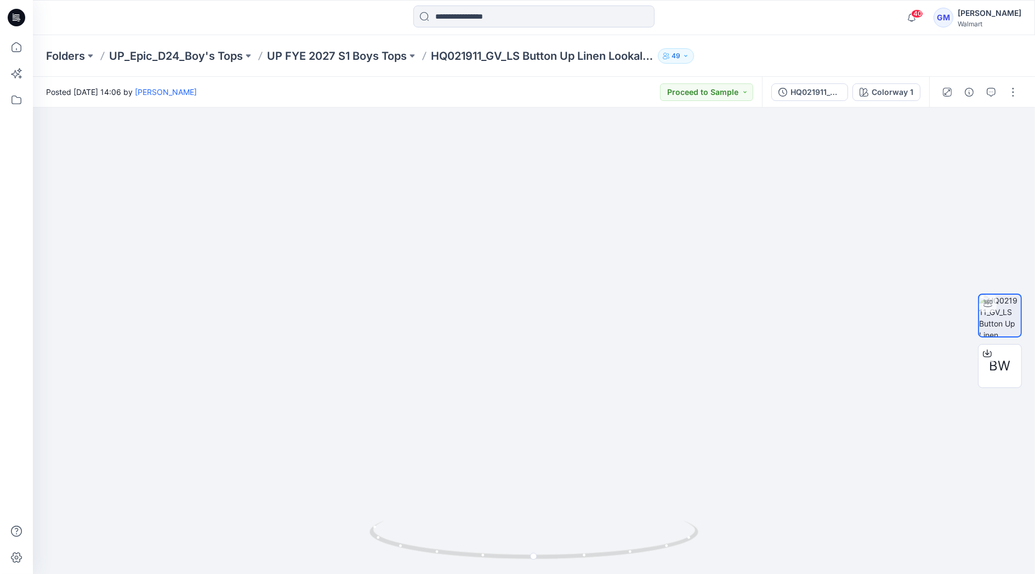
click at [488, 9] on input at bounding box center [533, 16] width 241 height 22
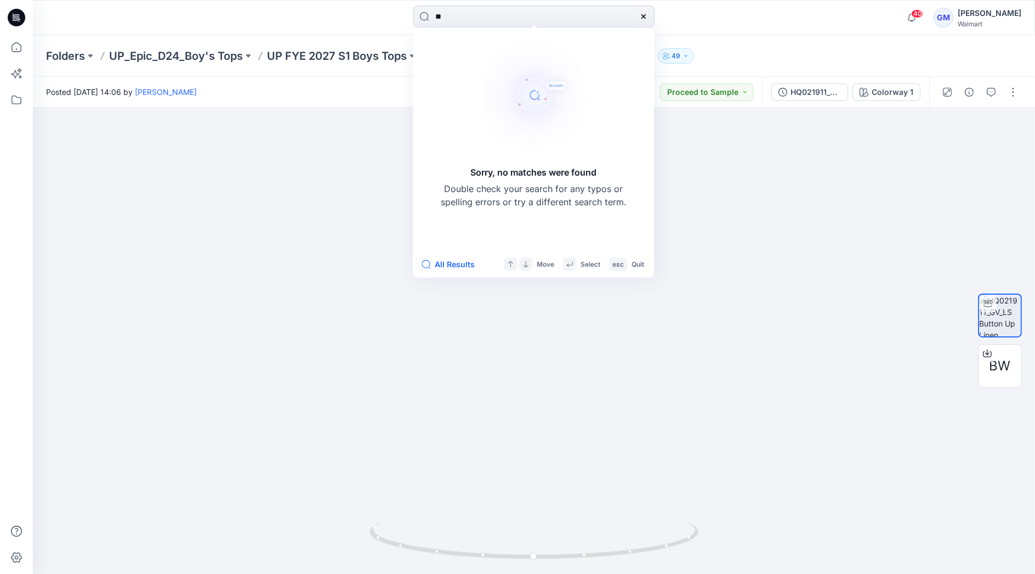
type input "*"
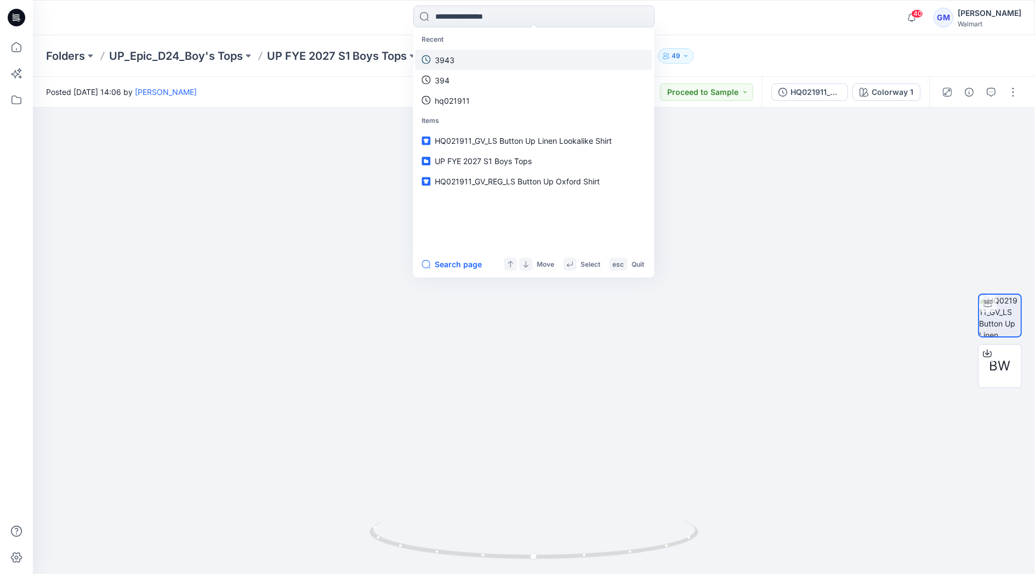
click at [472, 54] on link "3943" at bounding box center [533, 59] width 237 height 20
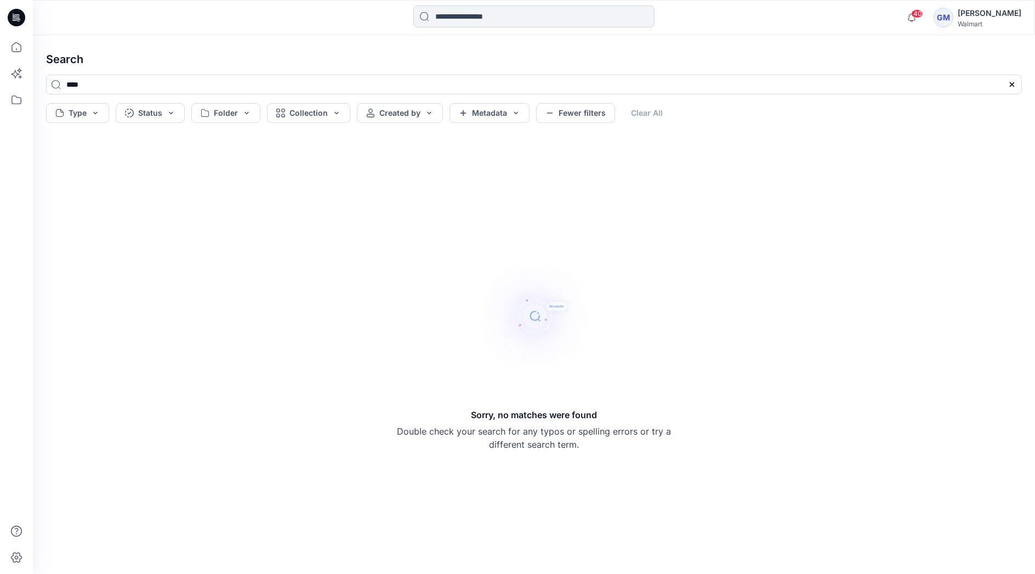
click at [485, 17] on input at bounding box center [533, 16] width 241 height 22
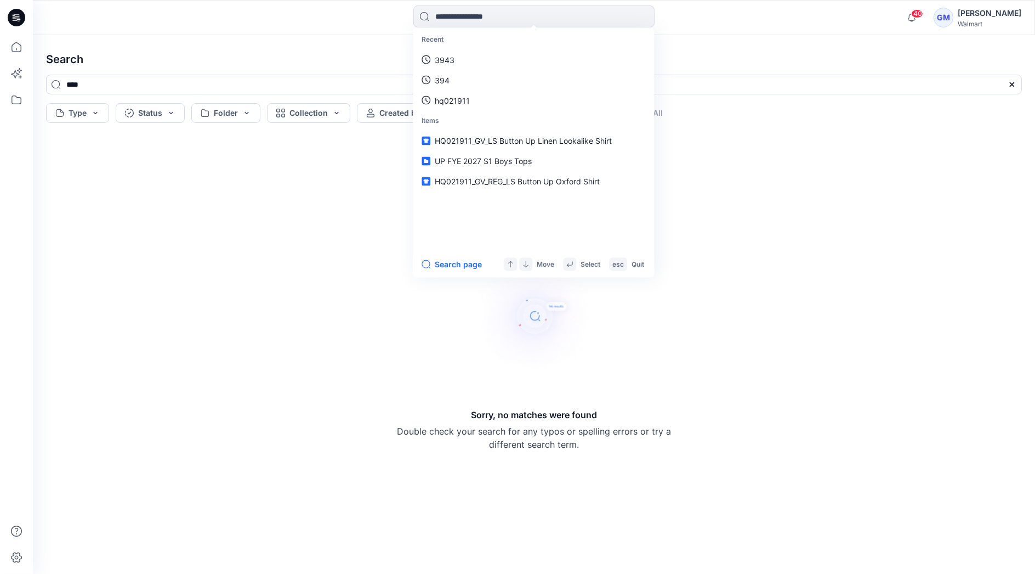
click at [773, 53] on h4 "Search" at bounding box center [533, 59] width 993 height 31
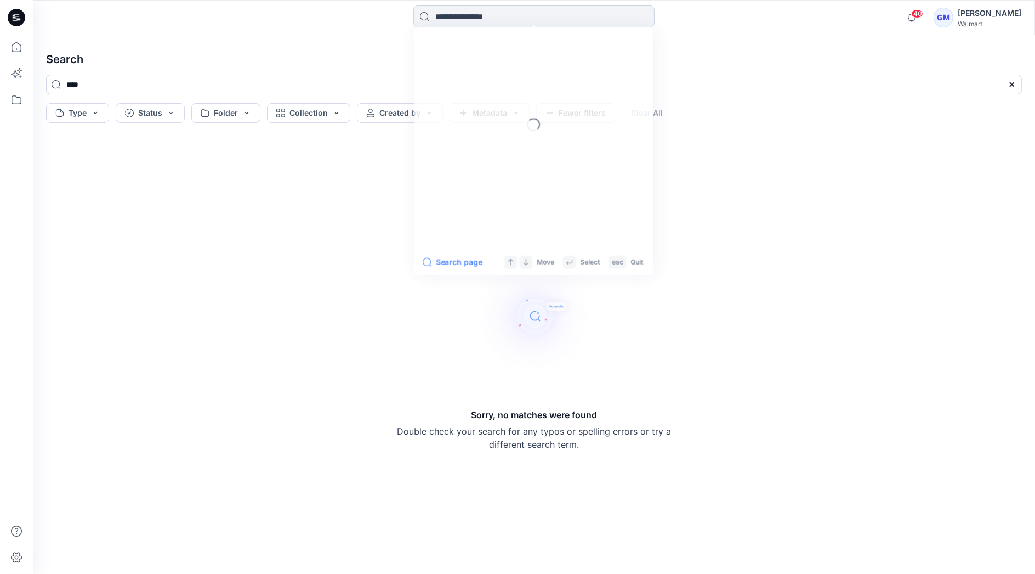
click at [525, 22] on input at bounding box center [533, 16] width 241 height 22
type input "****"
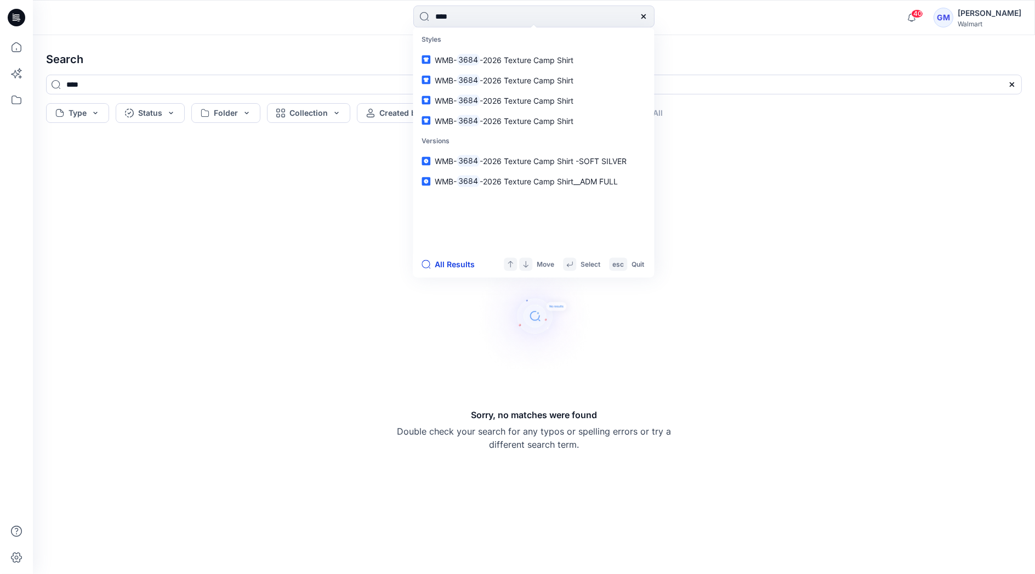
click at [452, 267] on button "All Results" at bounding box center [452, 264] width 60 height 13
type input "****"
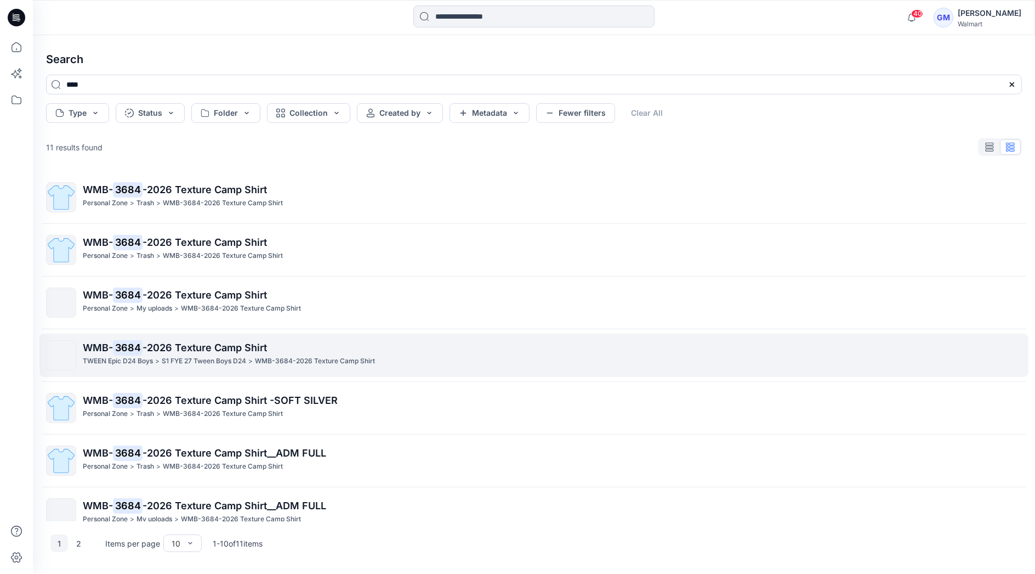
click at [200, 350] on span "-2026 Texture Camp Shirt" at bounding box center [205, 348] width 124 height 12
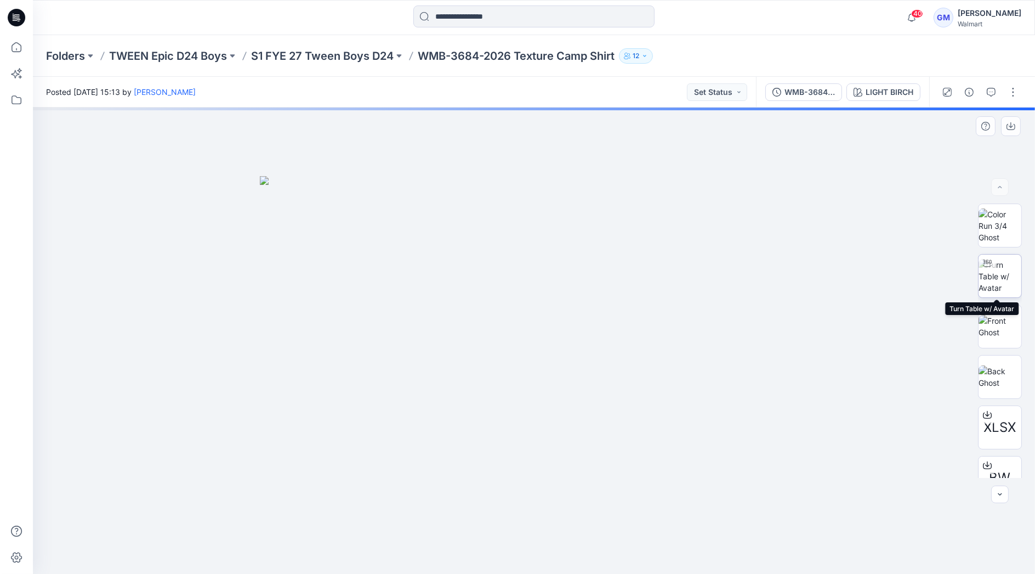
click at [1013, 285] on img at bounding box center [1000, 276] width 43 height 35
